Goal: Task Accomplishment & Management: Manage account settings

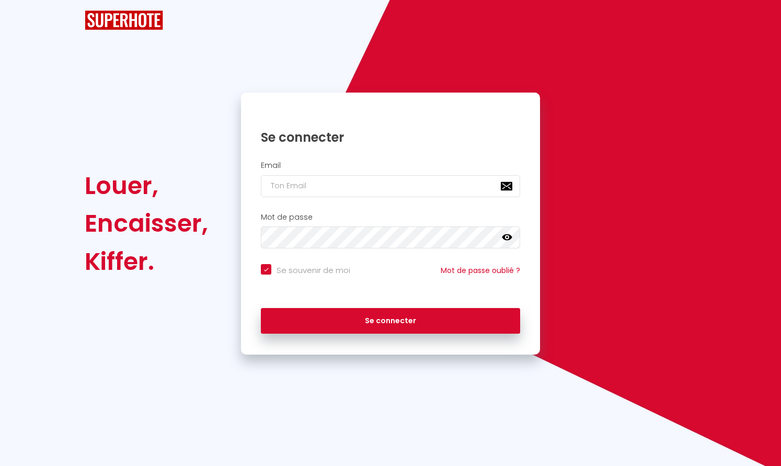
checkbox input "true"
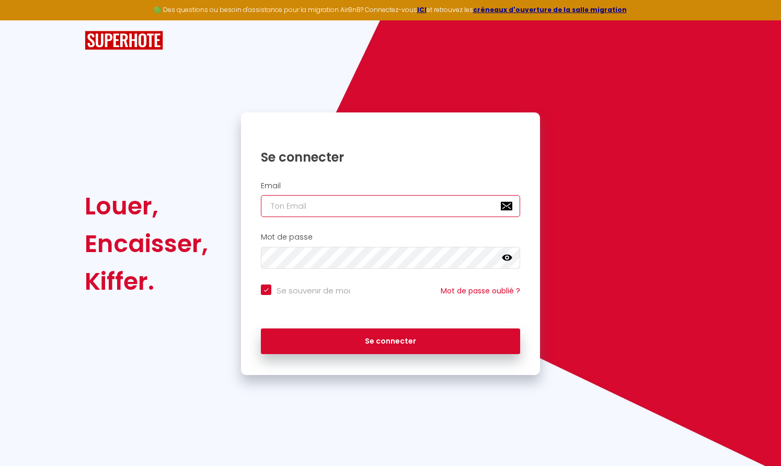
click at [378, 200] on input "email" at bounding box center [390, 206] width 259 height 22
type input "c"
checkbox input "true"
type input "ce"
checkbox input "true"
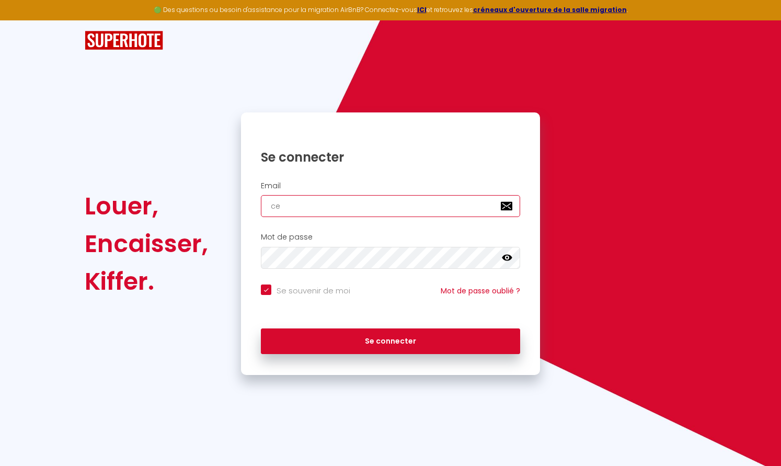
type input "cec"
checkbox input "true"
type input "ceci"
checkbox input "true"
type input "[PERSON_NAME]"
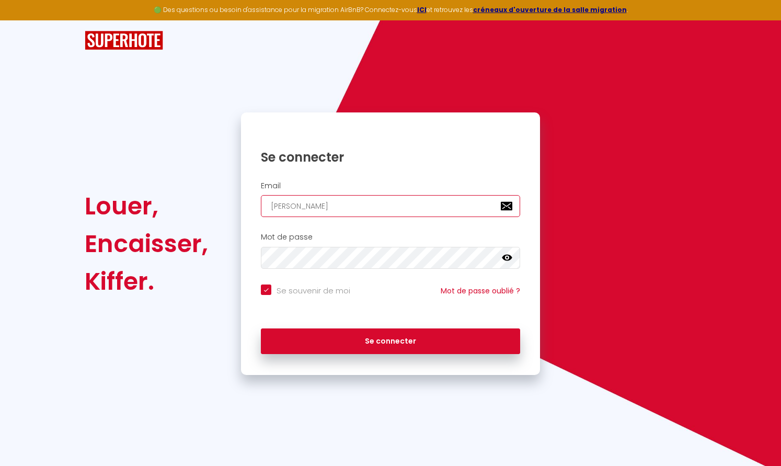
checkbox input "true"
type input "[PERSON_NAME]"
checkbox input "true"
type input "[PERSON_NAME]."
checkbox input "true"
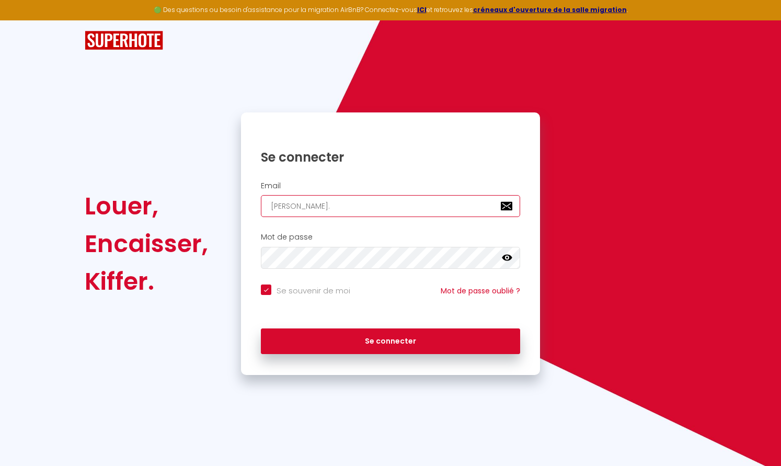
type input "[PERSON_NAME].m"
checkbox input "true"
type input "[PERSON_NAME][DOMAIN_NAME]"
checkbox input "true"
type input "[PERSON_NAME].mel"
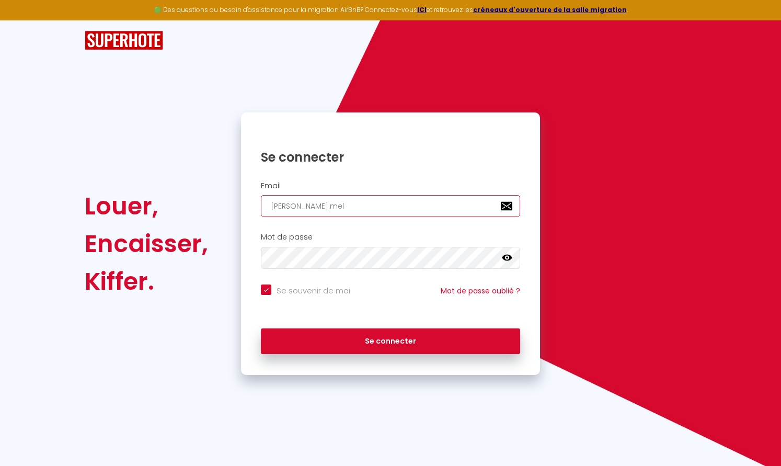
checkbox input "true"
type input "[PERSON_NAME].melo"
checkbox input "true"
type input "[PERSON_NAME].melon"
checkbox input "true"
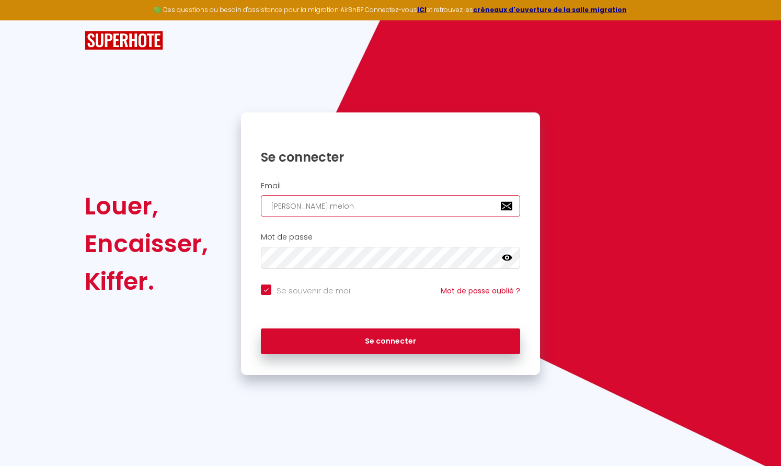
type input "[PERSON_NAME].melon@"
checkbox input "true"
type input "[PERSON_NAME].melon@o"
checkbox input "true"
type input "[PERSON_NAME].melon@or"
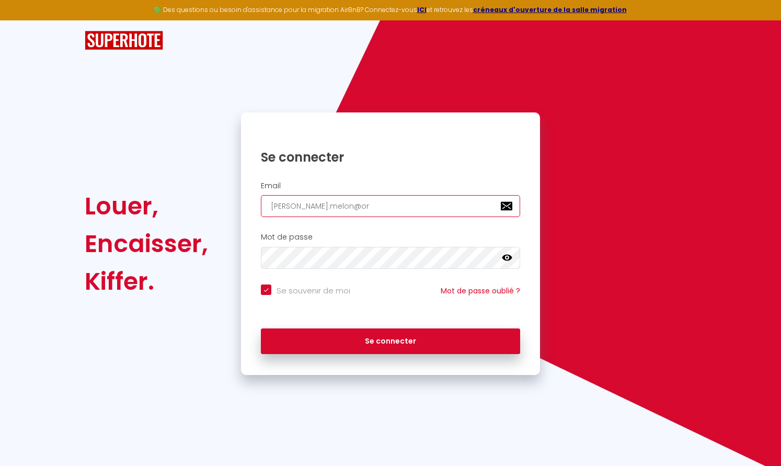
checkbox input "true"
type input "[PERSON_NAME].melon@ora"
checkbox input "true"
type input "[PERSON_NAME].melon@oran"
checkbox input "true"
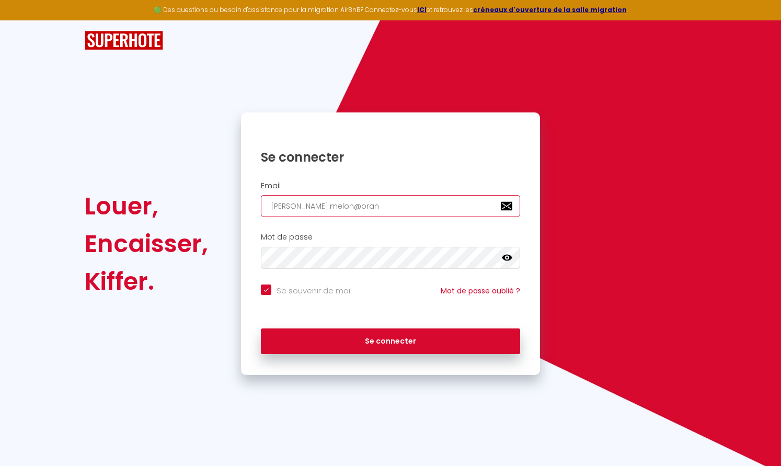
type input "[PERSON_NAME].melon@orang"
checkbox input "true"
type input "[PERSON_NAME][EMAIL_ADDRESS]"
checkbox input "true"
type input "[PERSON_NAME][EMAIL_ADDRESS]."
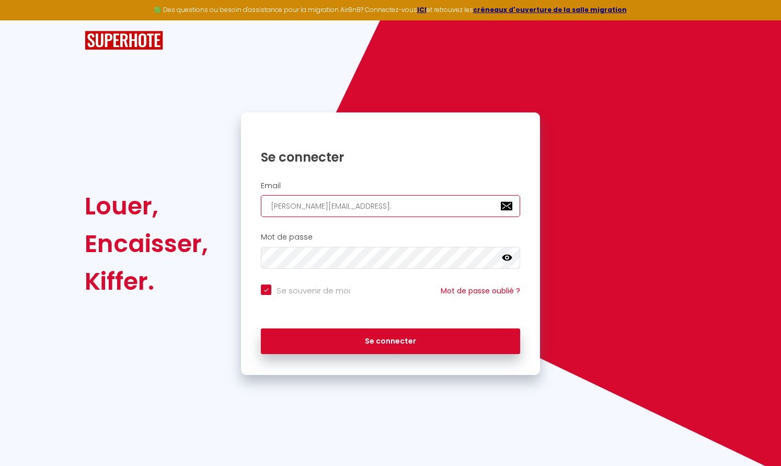
checkbox input "true"
type input "[PERSON_NAME].melon@orange.f"
checkbox input "true"
type input "[PERSON_NAME][EMAIL_ADDRESS][DOMAIN_NAME]"
checkbox input "true"
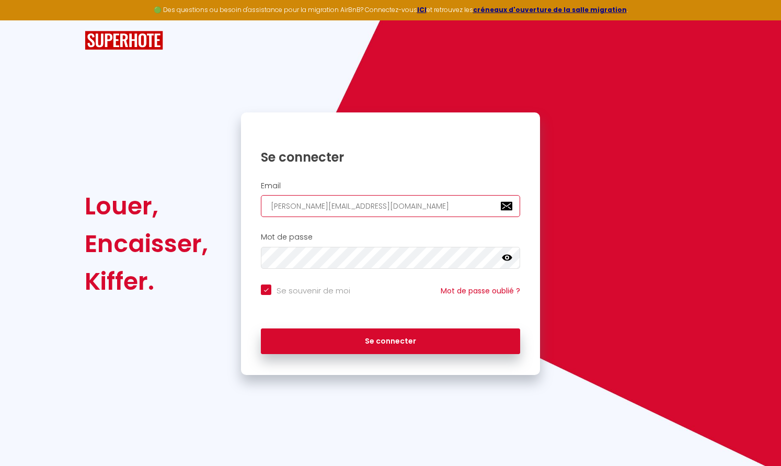
type input "[PERSON_NAME][EMAIL_ADDRESS][DOMAIN_NAME]"
click at [261, 328] on button "Se connecter" at bounding box center [390, 341] width 259 height 26
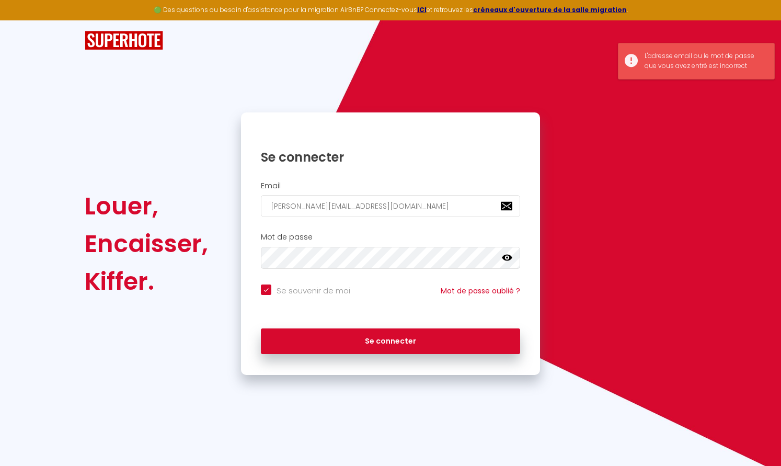
click at [505, 258] on icon at bounding box center [507, 257] width 10 height 10
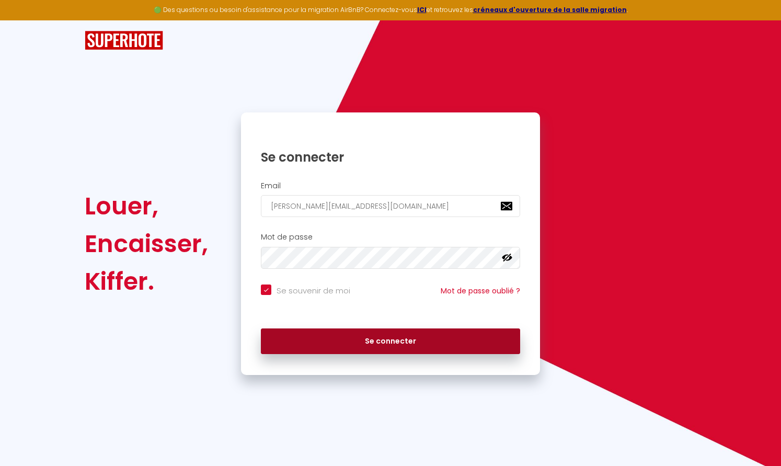
click at [395, 337] on button "Se connecter" at bounding box center [390, 341] width 259 height 26
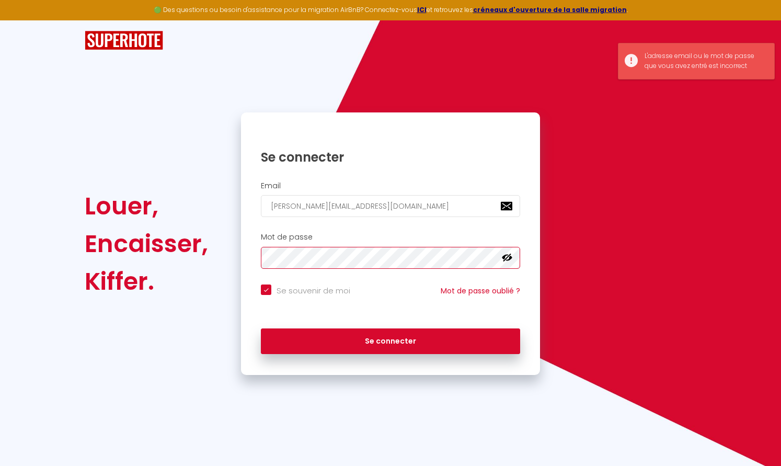
click at [180, 262] on div "Louer, Encaisser, Kiffer. Se connecter Email [PERSON_NAME][EMAIL_ADDRESS][DOMAI…" at bounding box center [390, 243] width 625 height 262
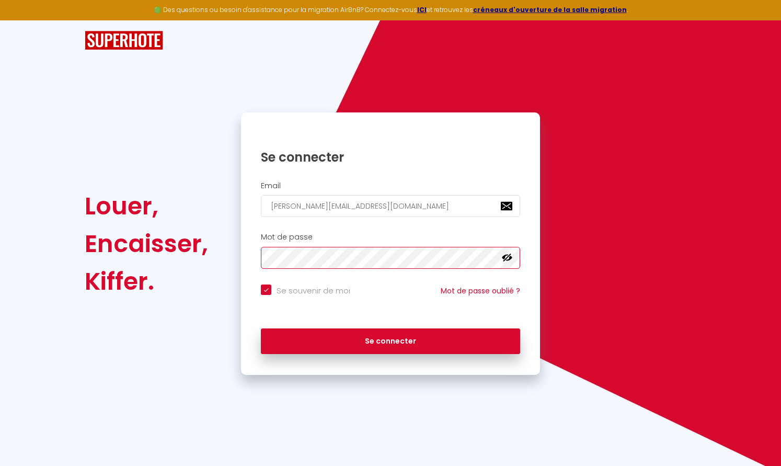
click at [261, 328] on button "Se connecter" at bounding box center [390, 341] width 259 height 26
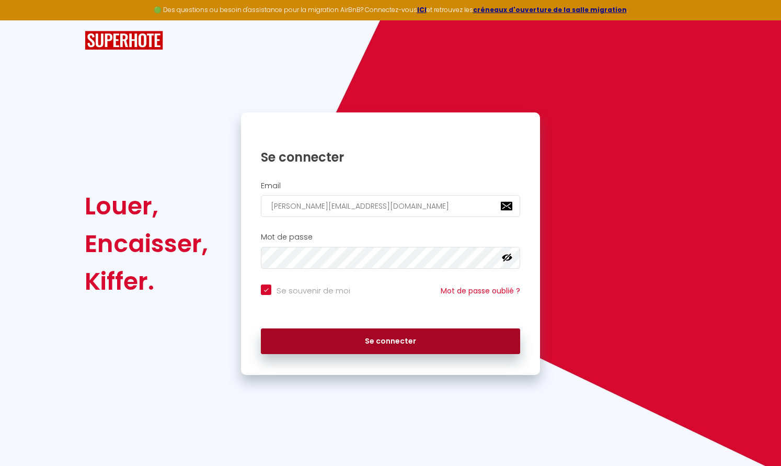
click at [364, 349] on button "Se connecter" at bounding box center [390, 341] width 259 height 26
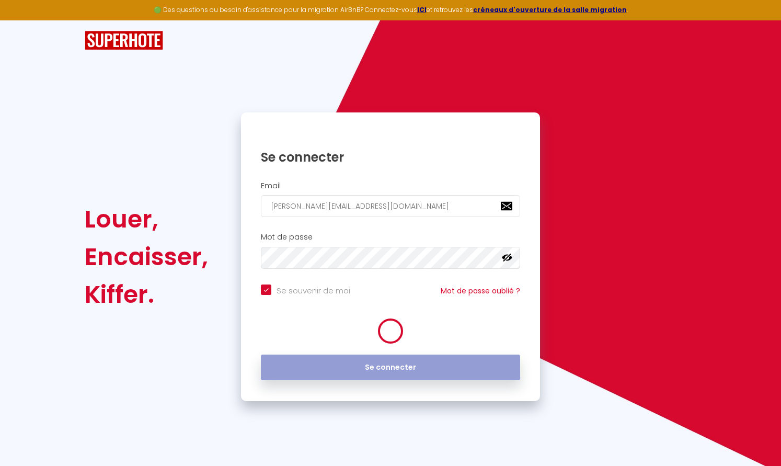
checkbox input "true"
